Goal: Information Seeking & Learning: Compare options

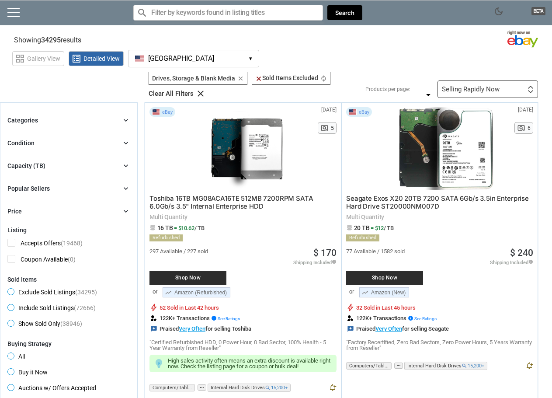
click at [459, 95] on div "Selling Rapidly Now First or Last Chance to Buy Recently Listed Selling Rapidly…" at bounding box center [487, 88] width 101 height 17
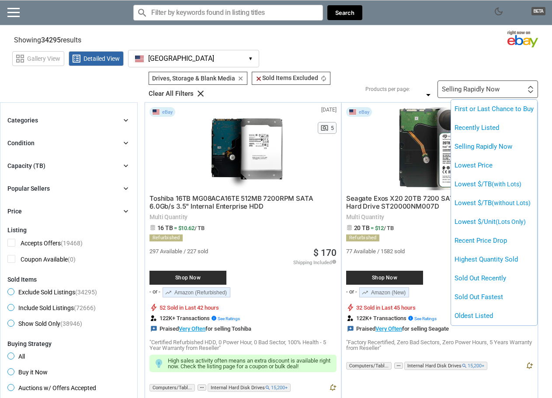
click at [458, 92] on div at bounding box center [276, 199] width 552 height 398
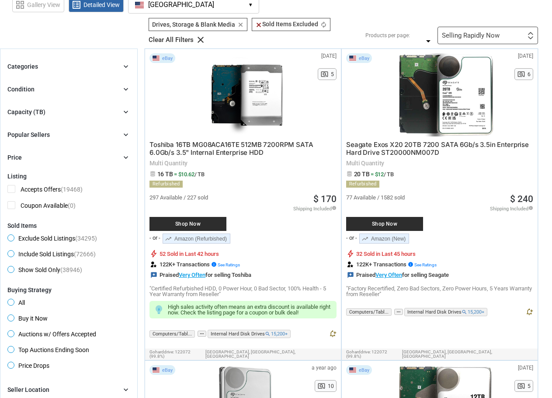
scroll to position [44, 0]
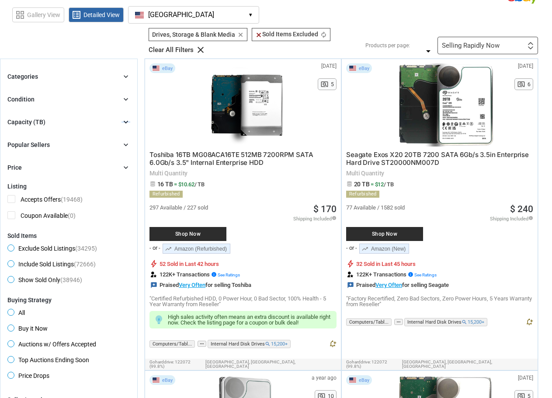
click at [124, 122] on icon "chevron_right" at bounding box center [126, 122] width 9 height 9
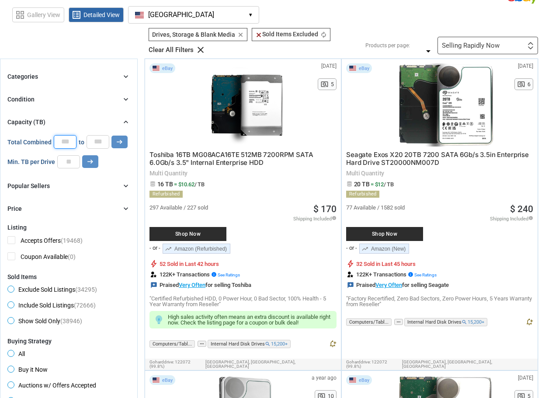
drag, startPoint x: 57, startPoint y: 138, endPoint x: 76, endPoint y: 139, distance: 19.3
click at [76, 139] on div "Total Combined * to * arrow_right_alt" at bounding box center [67, 141] width 120 height 13
type input "**"
click at [121, 139] on icon "arrow_right_alt" at bounding box center [119, 142] width 8 height 8
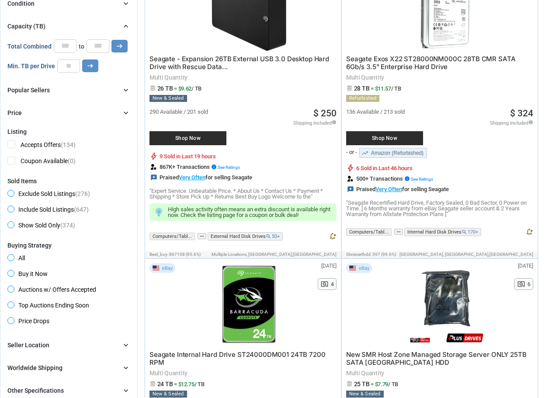
scroll to position [219, 0]
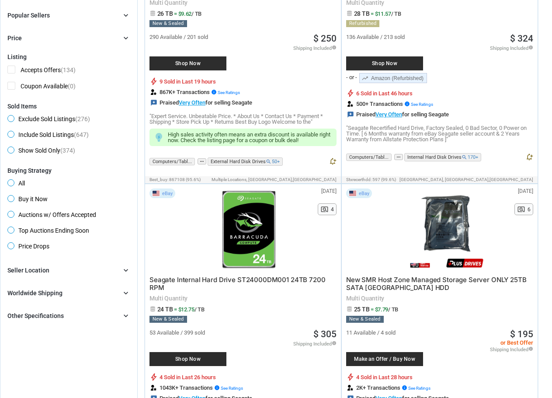
drag, startPoint x: 310, startPoint y: 132, endPoint x: 92, endPoint y: 352, distance: 309.7
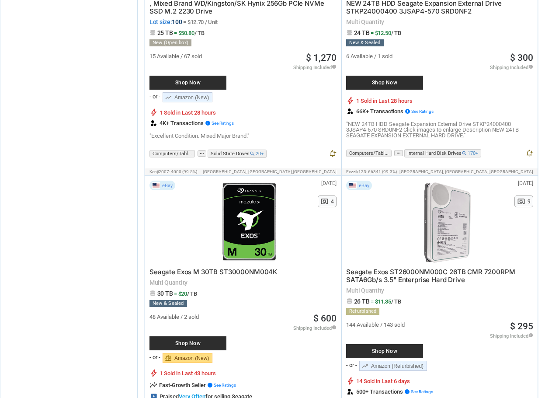
scroll to position [1399, 0]
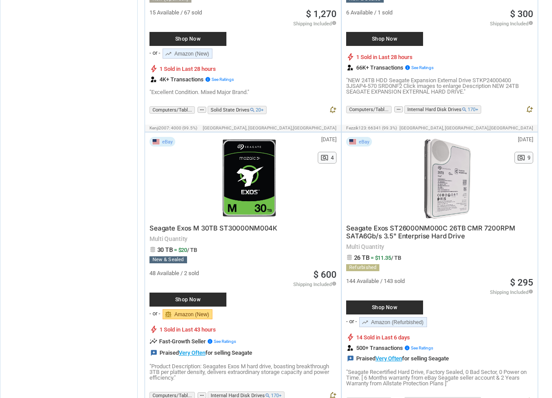
click at [414, 231] on span "Seagate Exos ST26000NM000C 26TB CMR 7200RPM SATA6Gb/s 3.5" Enterprise Hard Drive" at bounding box center [430, 232] width 169 height 16
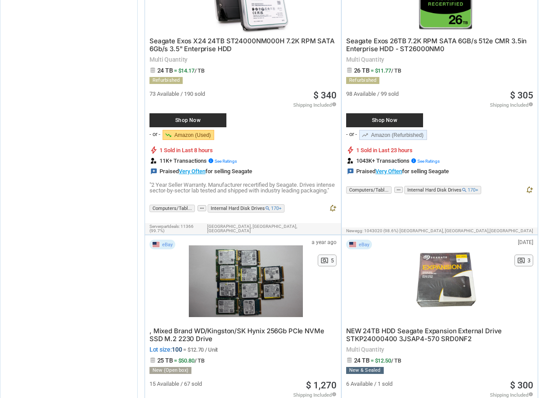
scroll to position [962, 0]
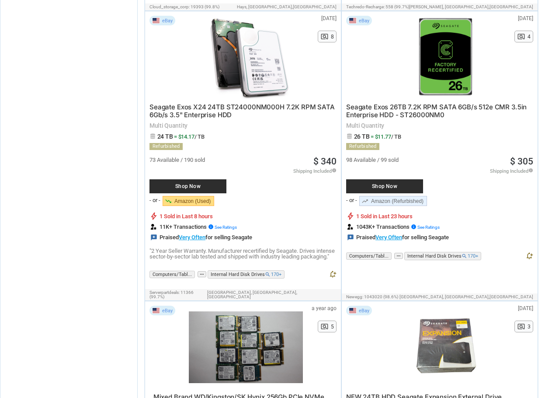
click at [381, 201] on link "trending_up Amazon (Refurbished)" at bounding box center [393, 201] width 68 height 10
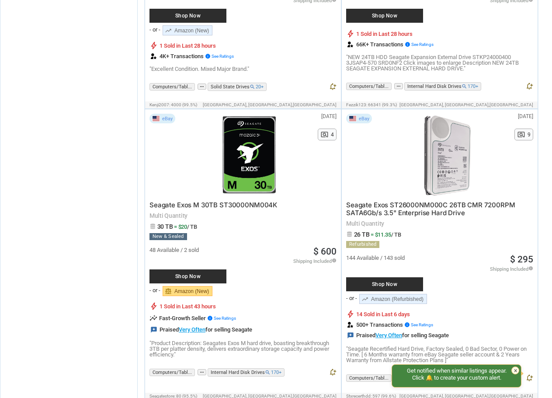
scroll to position [1442, 0]
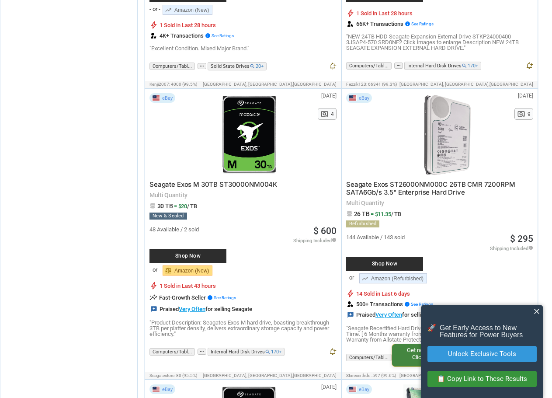
click at [388, 280] on link "trending_up Amazon (Refurbished)" at bounding box center [393, 278] width 68 height 10
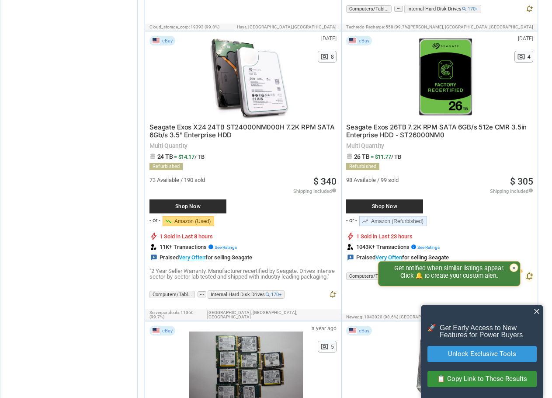
scroll to position [918, 0]
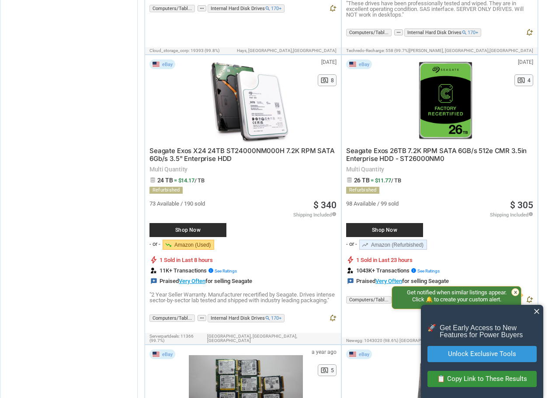
click at [406, 225] on div "Shop Now" at bounding box center [384, 230] width 77 height 14
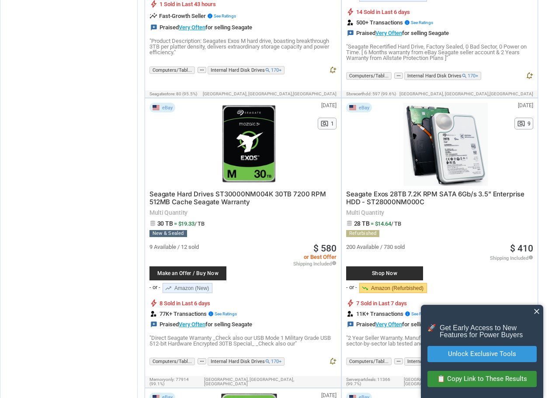
scroll to position [1748, 0]
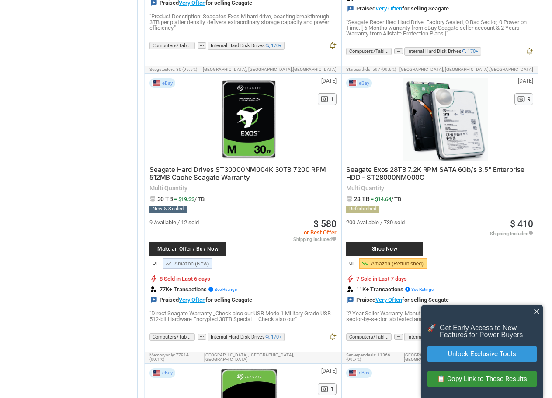
click at [375, 267] on link "trending_down Amazon (Refurbished)" at bounding box center [393, 263] width 68 height 10
